Goal: Information Seeking & Learning: Find specific fact

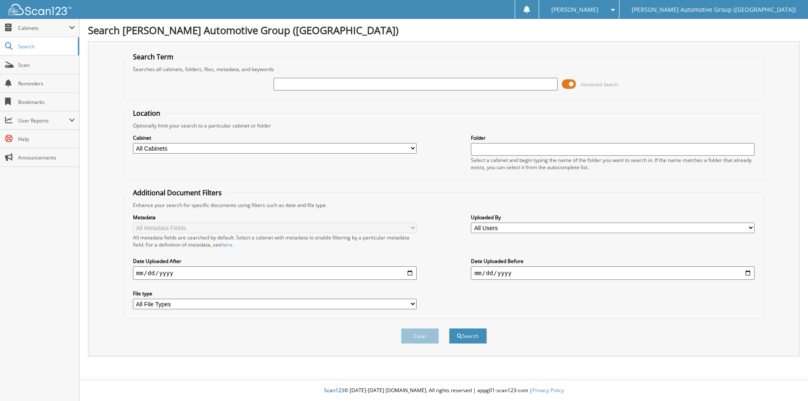
click at [381, 81] on input "text" at bounding box center [416, 84] width 284 height 13
type input "351852"
click at [464, 332] on button "Search" at bounding box center [468, 336] width 38 height 16
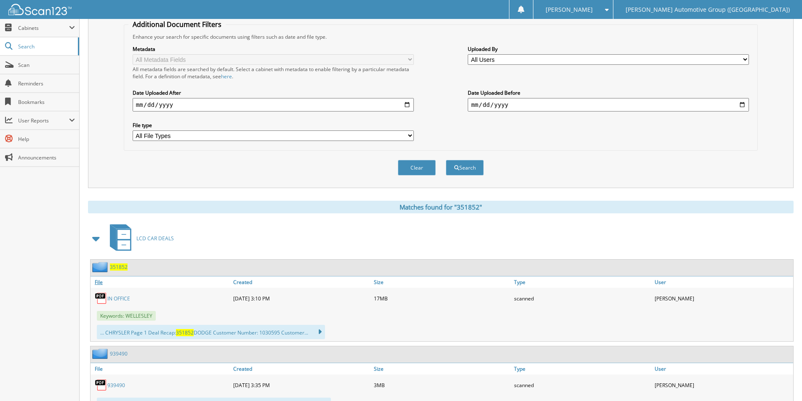
scroll to position [208, 0]
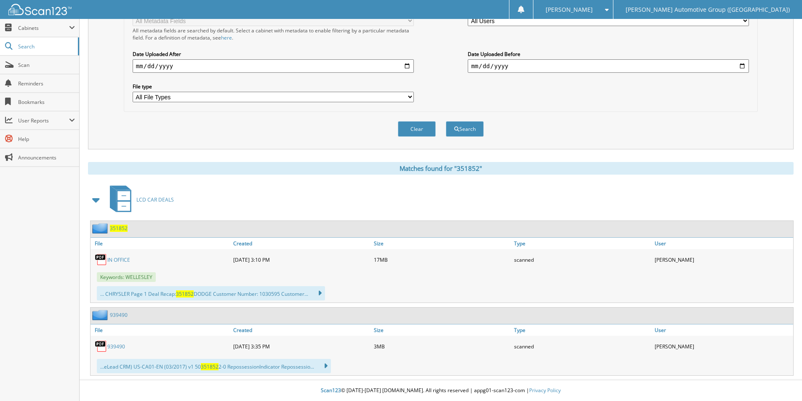
click at [117, 226] on span "351852" at bounding box center [119, 228] width 18 height 7
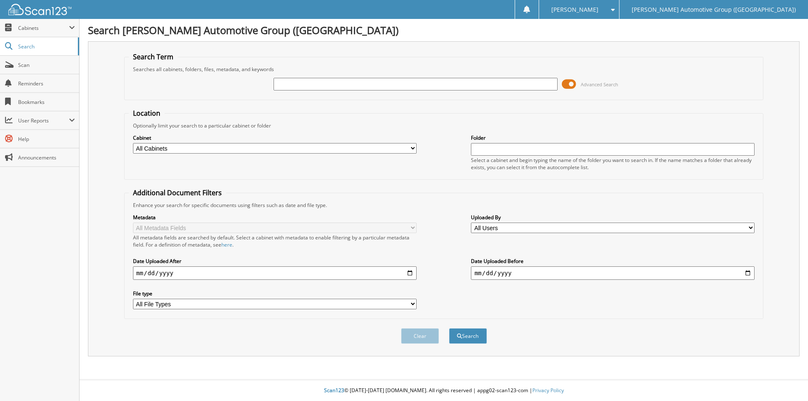
click at [379, 81] on input "text" at bounding box center [416, 84] width 284 height 13
type input "NF126452"
click at [449, 328] on button "Search" at bounding box center [468, 336] width 38 height 16
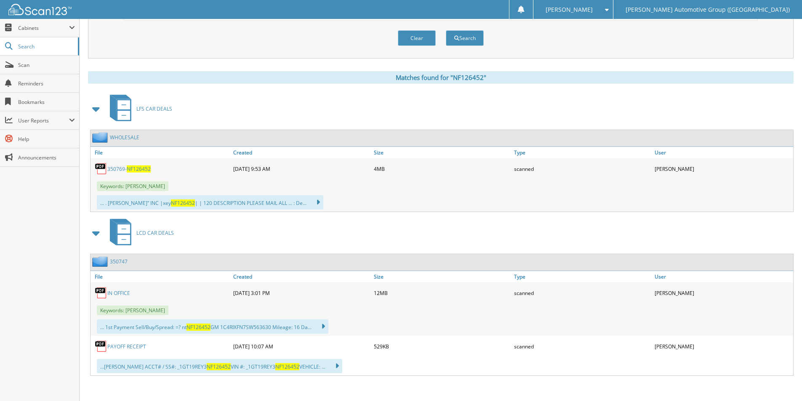
scroll to position [298, 0]
click at [133, 168] on span "NF126452" at bounding box center [139, 168] width 24 height 7
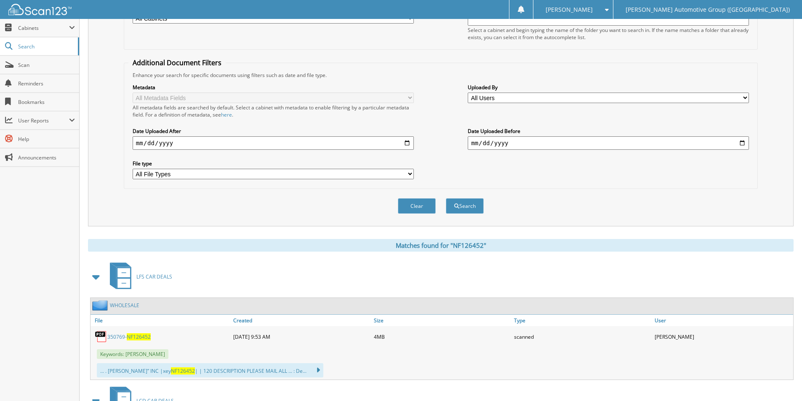
scroll to position [0, 0]
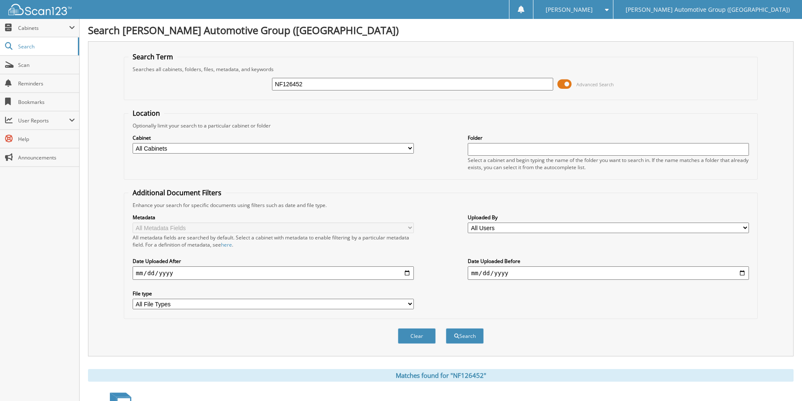
drag, startPoint x: 313, startPoint y: 82, endPoint x: 178, endPoint y: 74, distance: 135.4
click at [178, 74] on div "NF126452 Advanced Search" at bounding box center [440, 84] width 625 height 23
type input "KF244236"
click at [446, 328] on button "Search" at bounding box center [465, 336] width 38 height 16
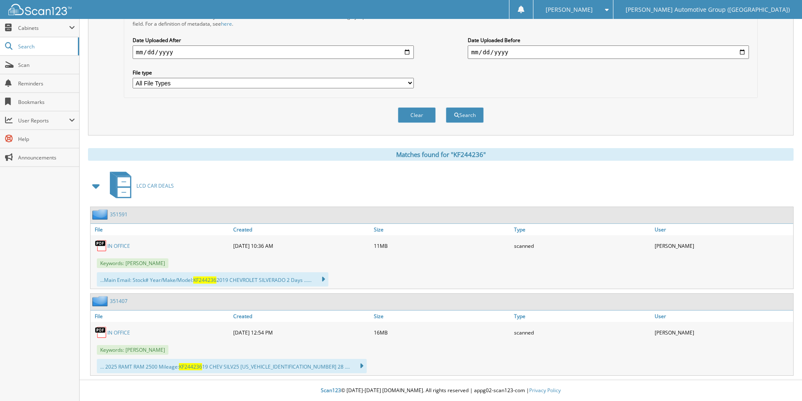
click at [117, 211] on link "351591" at bounding box center [119, 214] width 18 height 7
